Goal: Find specific page/section: Find specific page/section

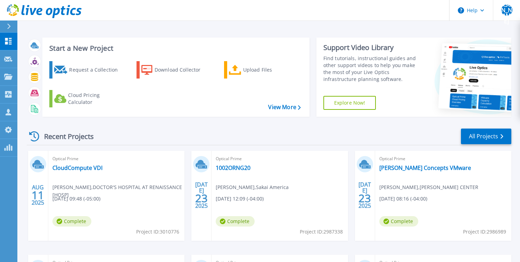
click at [76, 9] on icon at bounding box center [44, 11] width 75 height 14
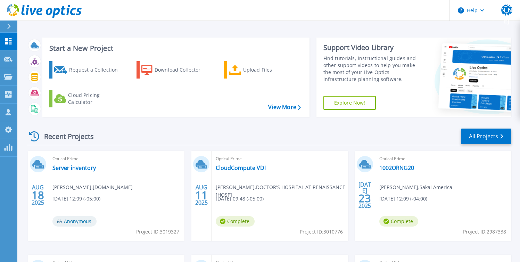
click at [187, 160] on div "AUG 18 2025 Optical Prime Server inventory Robert Gregory , shi.com 08/18/2025,…" at bounding box center [266, 255] width 491 height 208
click at [484, 136] on link "All Projects" at bounding box center [486, 137] width 50 height 16
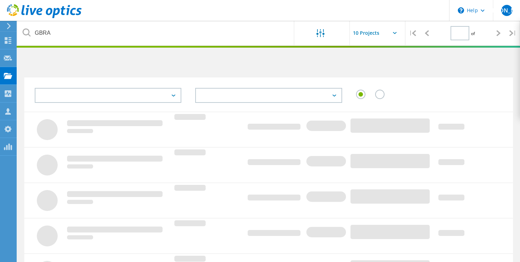
type input "1"
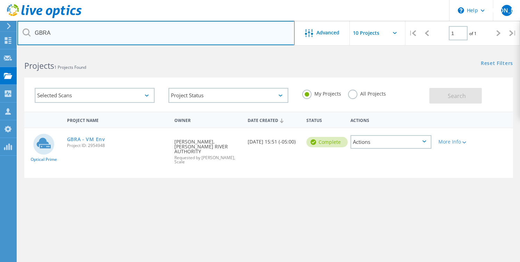
click at [112, 31] on input "GBRA" at bounding box center [155, 33] width 277 height 24
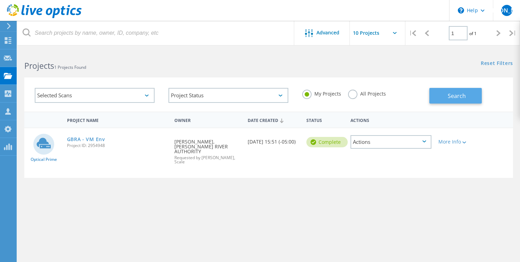
click at [451, 97] on span "Search" at bounding box center [457, 96] width 18 height 8
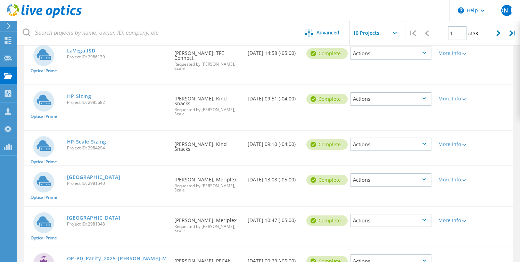
scroll to position [266, 0]
